Goal: Download file/media

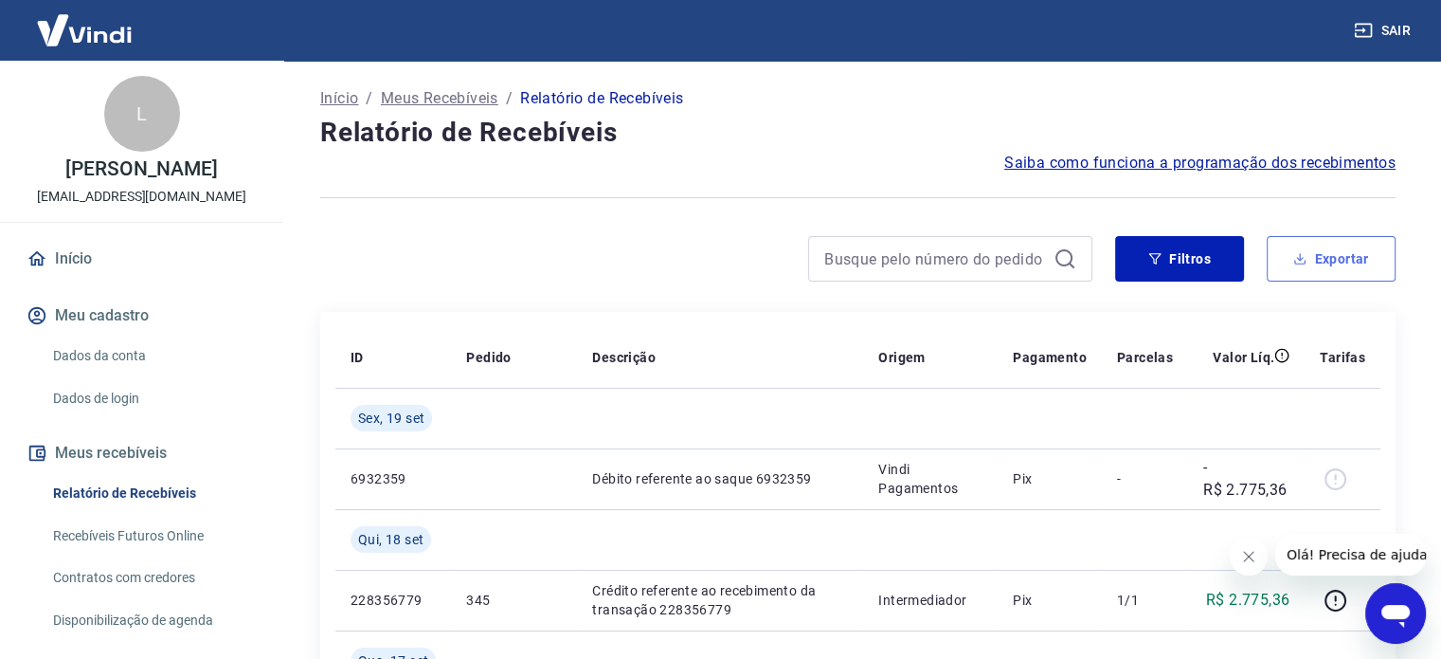
click at [1364, 250] on button "Exportar" at bounding box center [1331, 258] width 129 height 45
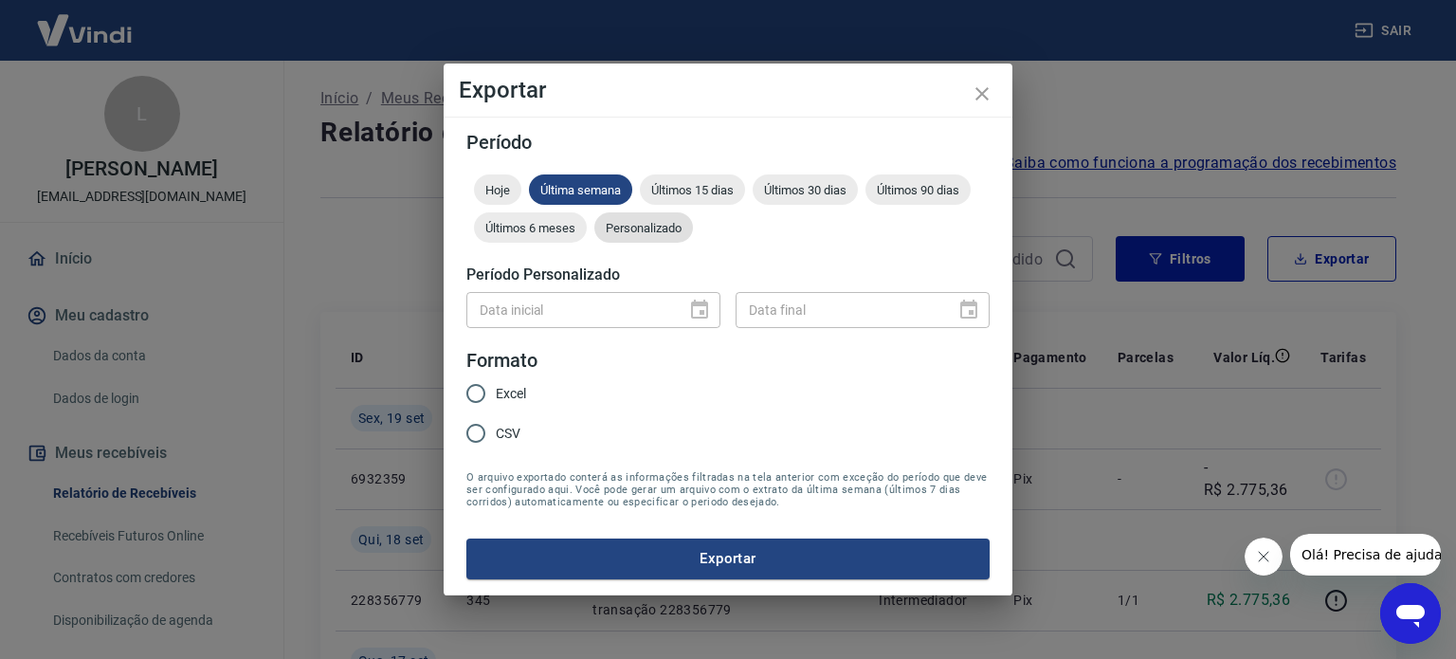
click at [618, 230] on span "Personalizado" at bounding box center [643, 228] width 99 height 14
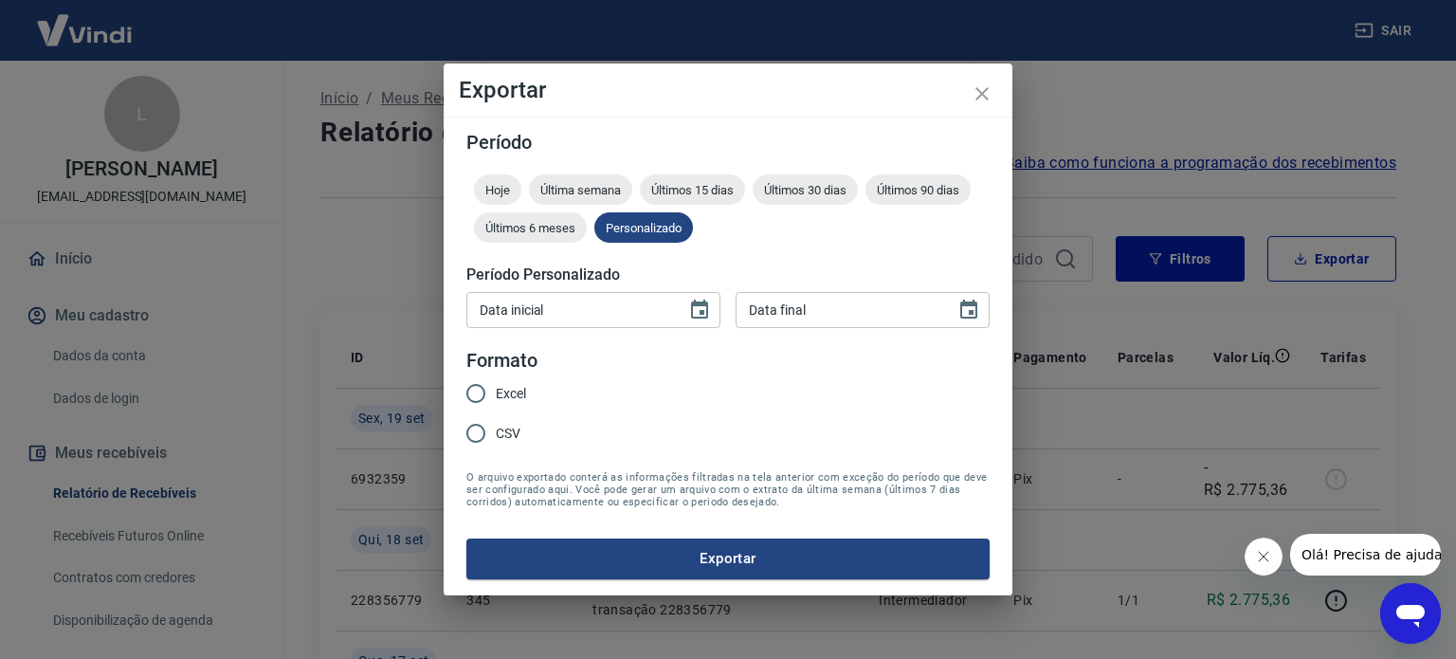
click at [725, 318] on div "Data inicial Data inicial Data final Data final" at bounding box center [727, 307] width 523 height 46
click at [676, 300] on div "Data inicial" at bounding box center [593, 309] width 254 height 35
type input "DD/MM/YYYY"
click at [693, 315] on icon "Choose date" at bounding box center [699, 310] width 23 height 23
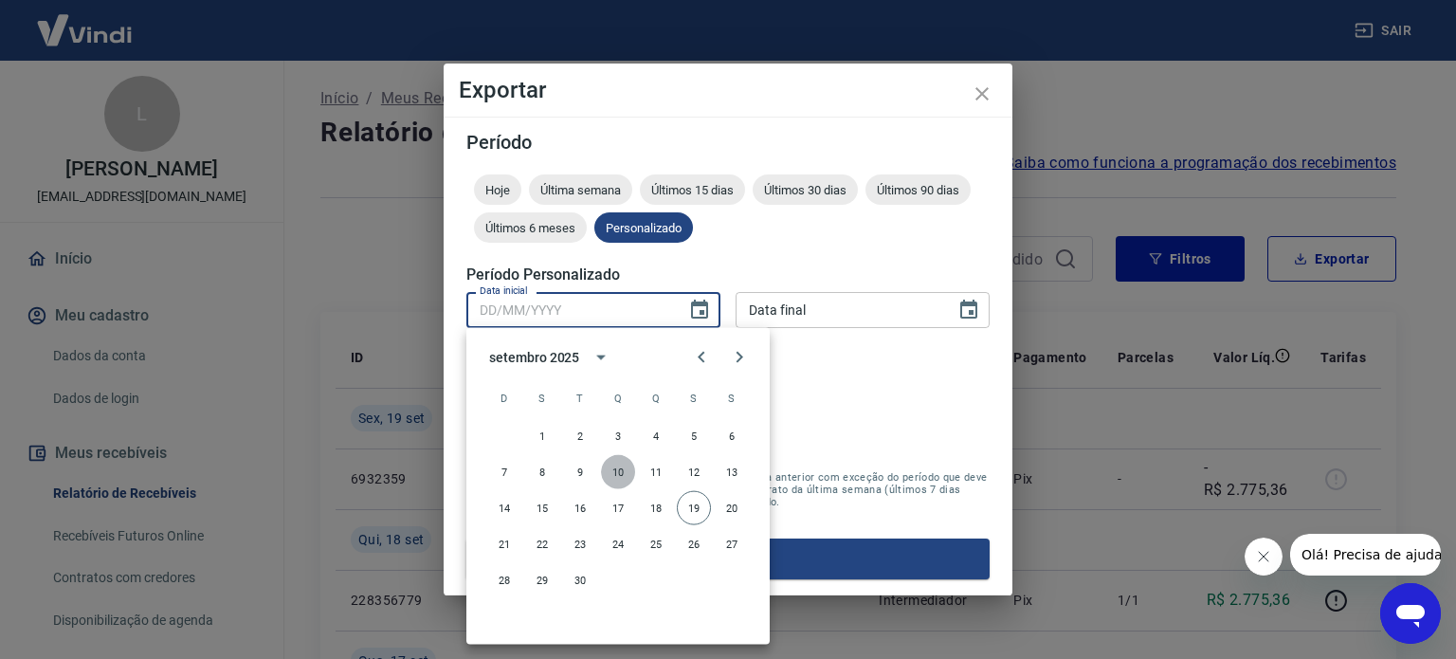
click at [624, 475] on button "10" at bounding box center [618, 472] width 34 height 34
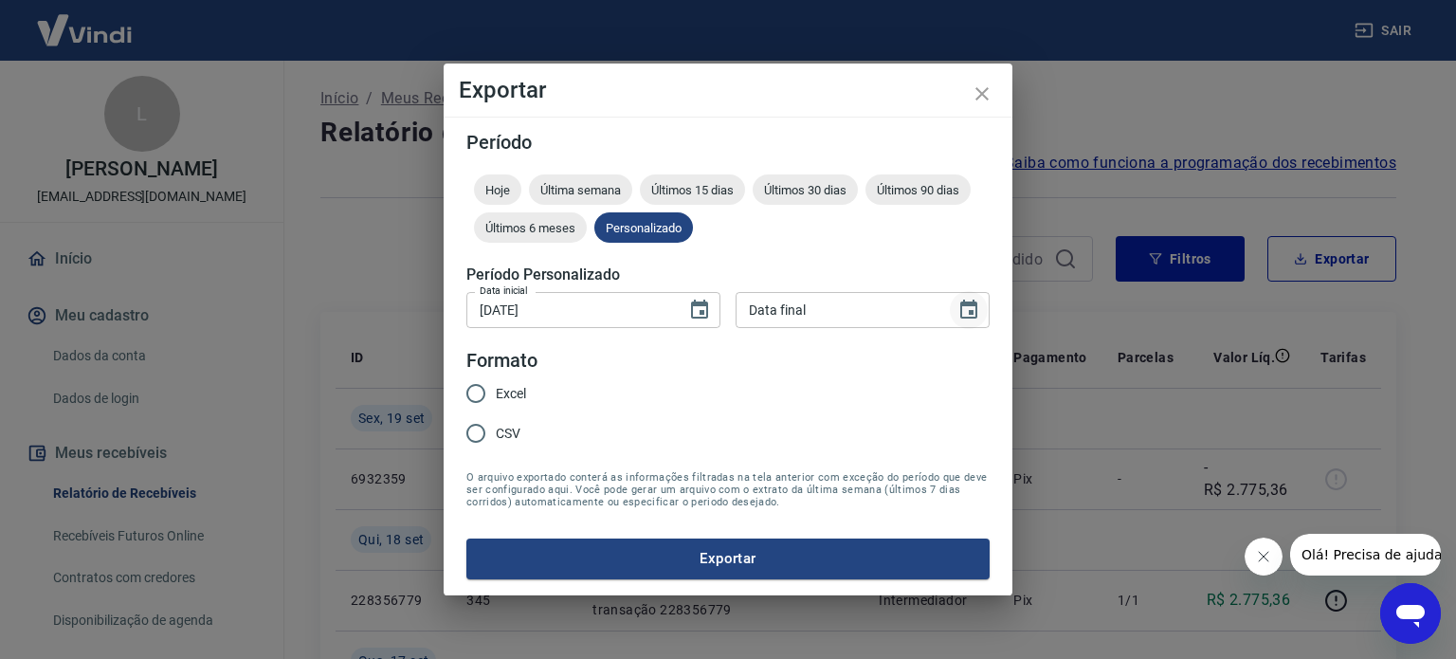
click at [959, 299] on icon "Choose date" at bounding box center [968, 310] width 23 height 23
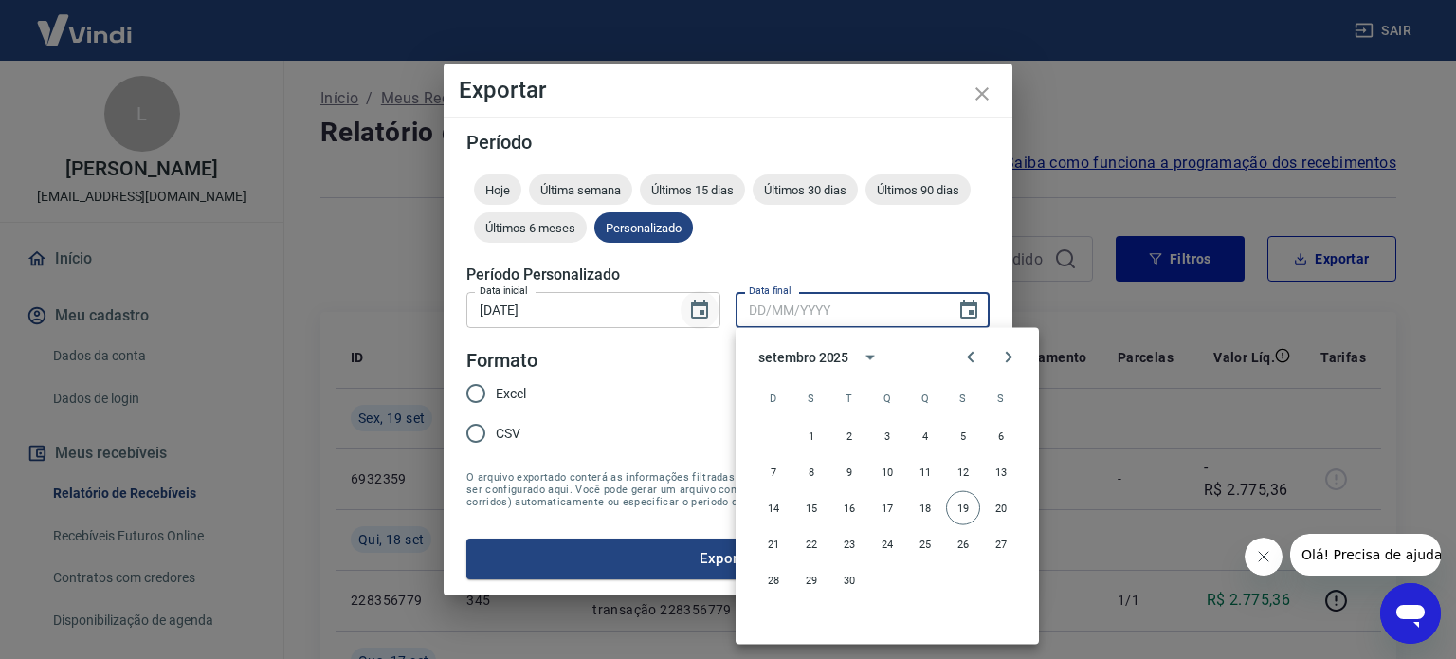
click at [699, 319] on icon "Choose date, selected date is 10 de set de 2025" at bounding box center [699, 310] width 23 height 23
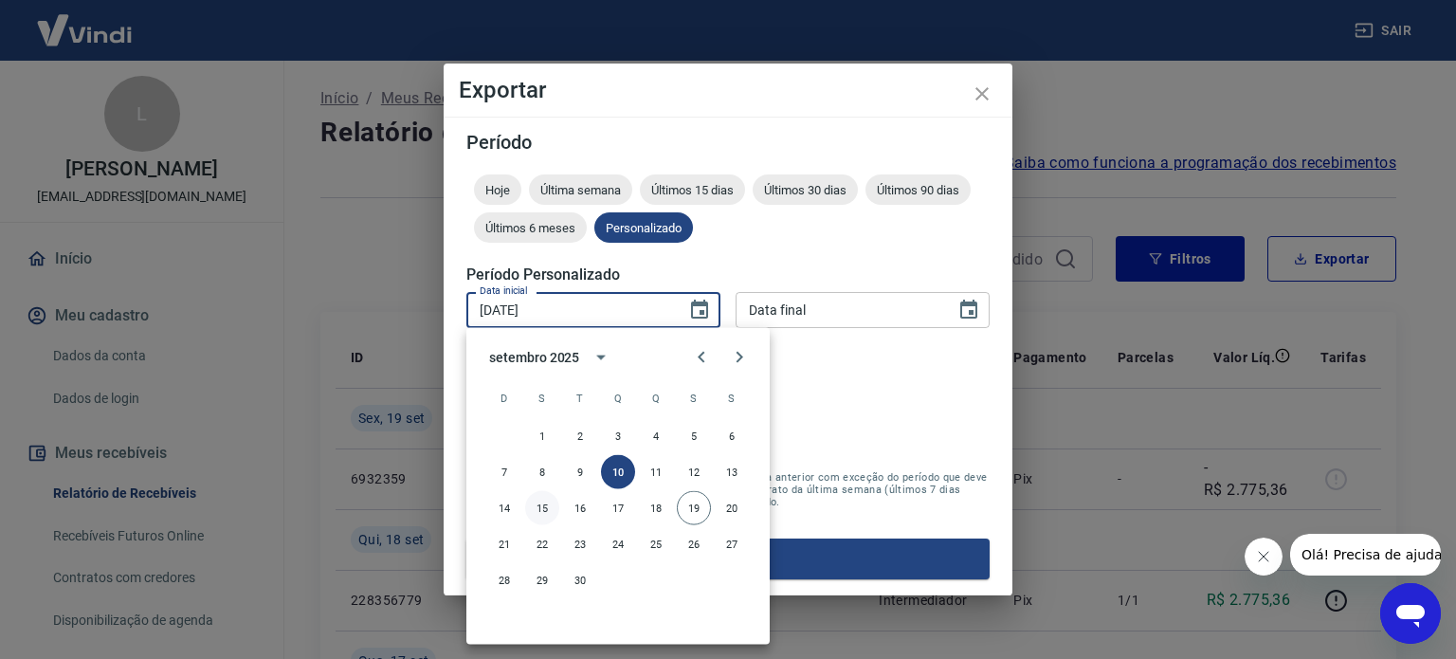
click at [542, 512] on button "15" at bounding box center [542, 508] width 34 height 34
type input "15/09/2025"
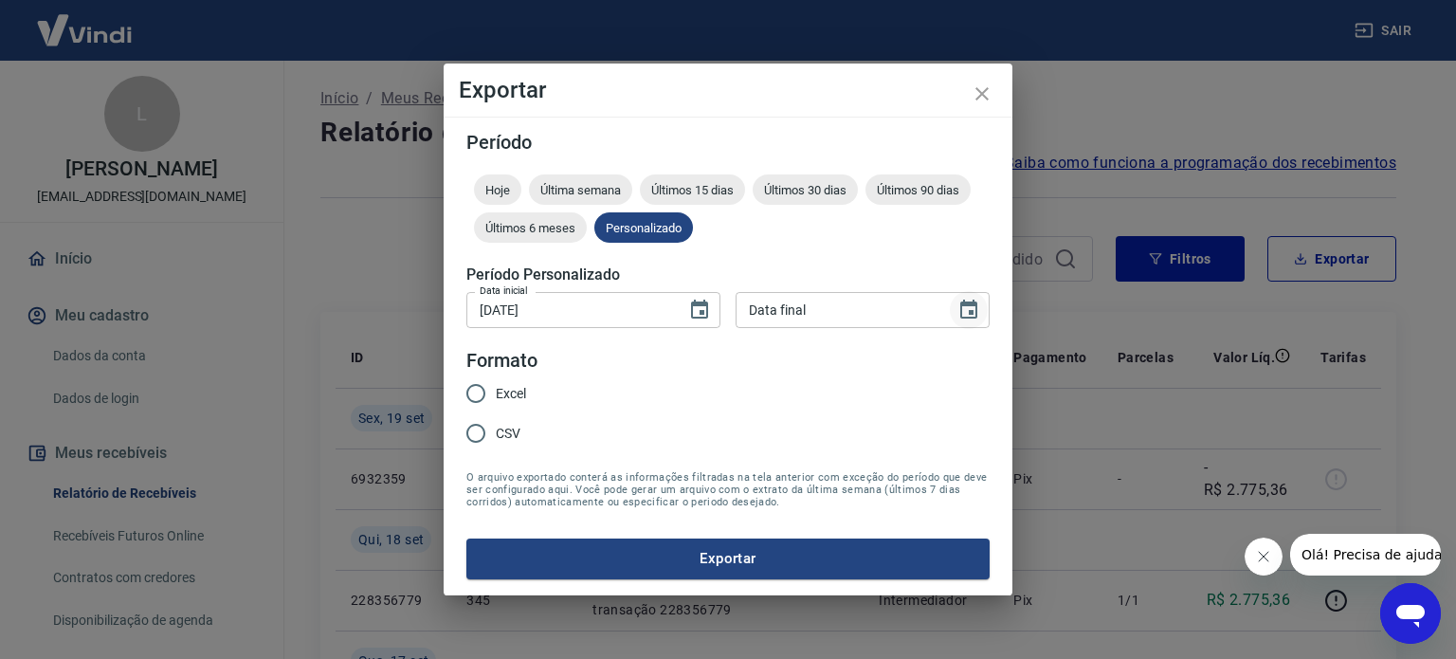
click at [981, 305] on button "Choose date" at bounding box center [969, 310] width 38 height 38
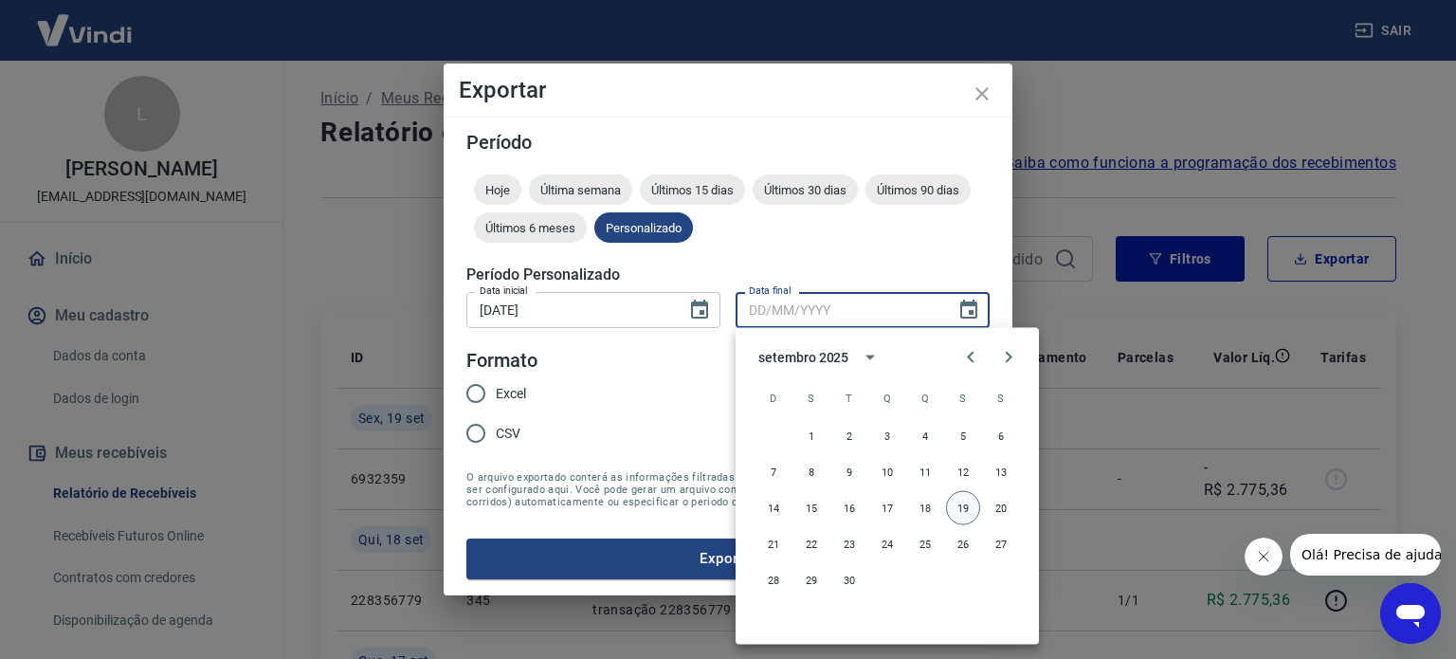
click at [966, 504] on button "19" at bounding box center [963, 508] width 34 height 34
type input "19/09/2025"
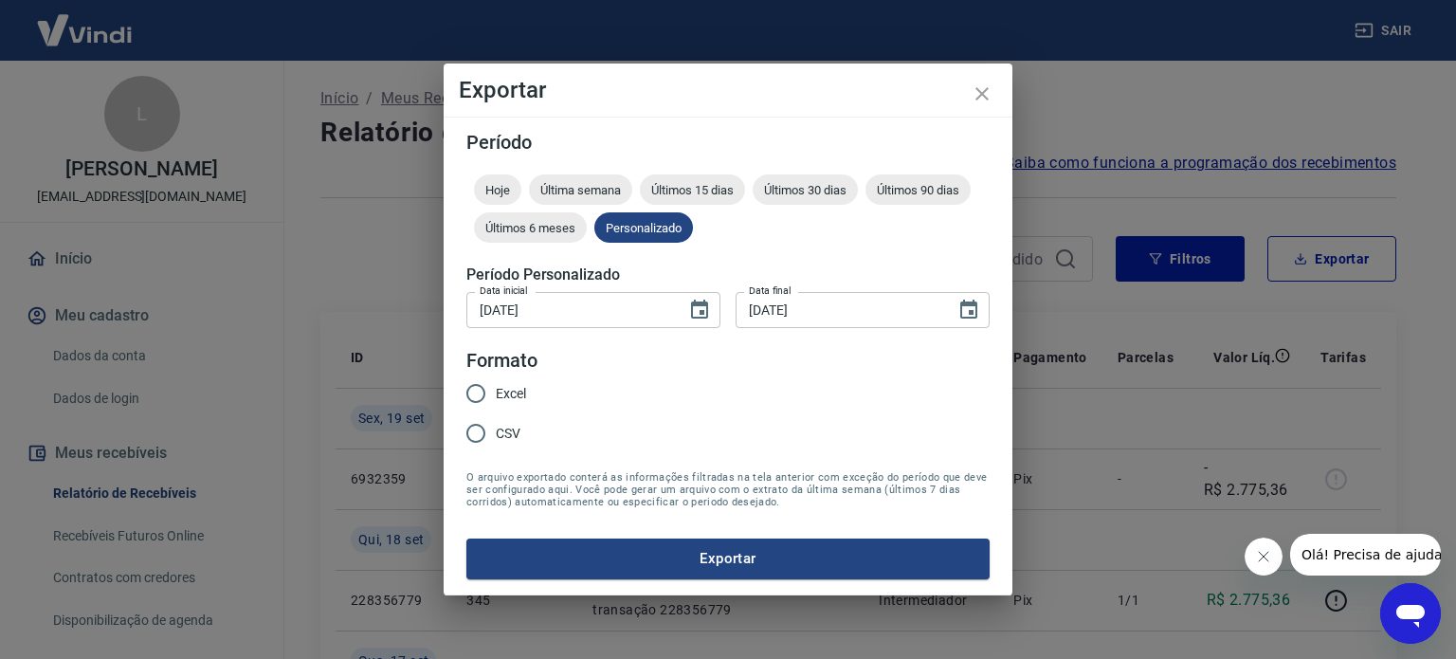
click at [522, 386] on span "Excel" at bounding box center [511, 394] width 30 height 20
click at [496, 386] on input "Excel" at bounding box center [476, 393] width 40 height 40
radio input "true"
click at [673, 567] on button "Exportar" at bounding box center [727, 558] width 523 height 40
